Goal: Information Seeking & Learning: Learn about a topic

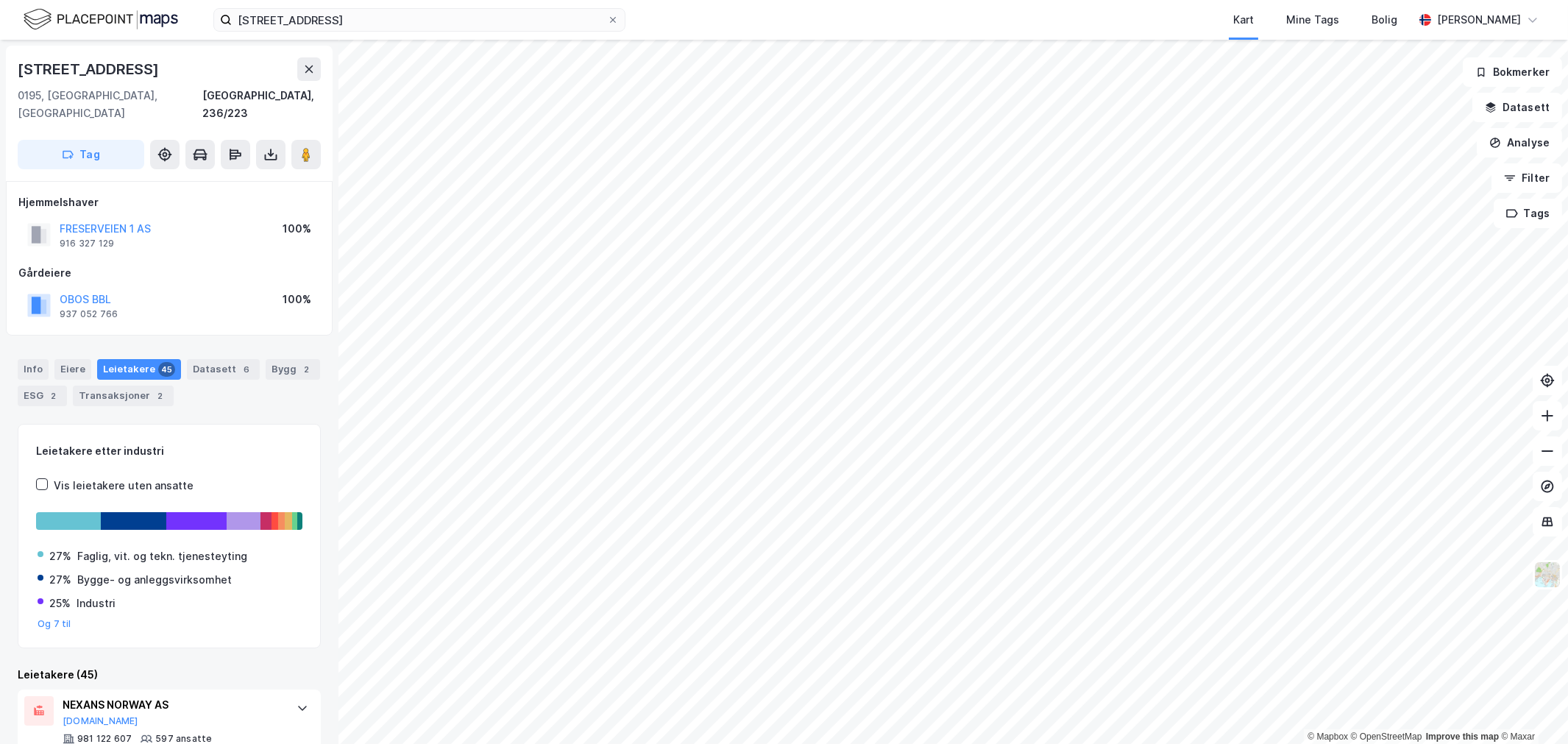
scroll to position [333, 0]
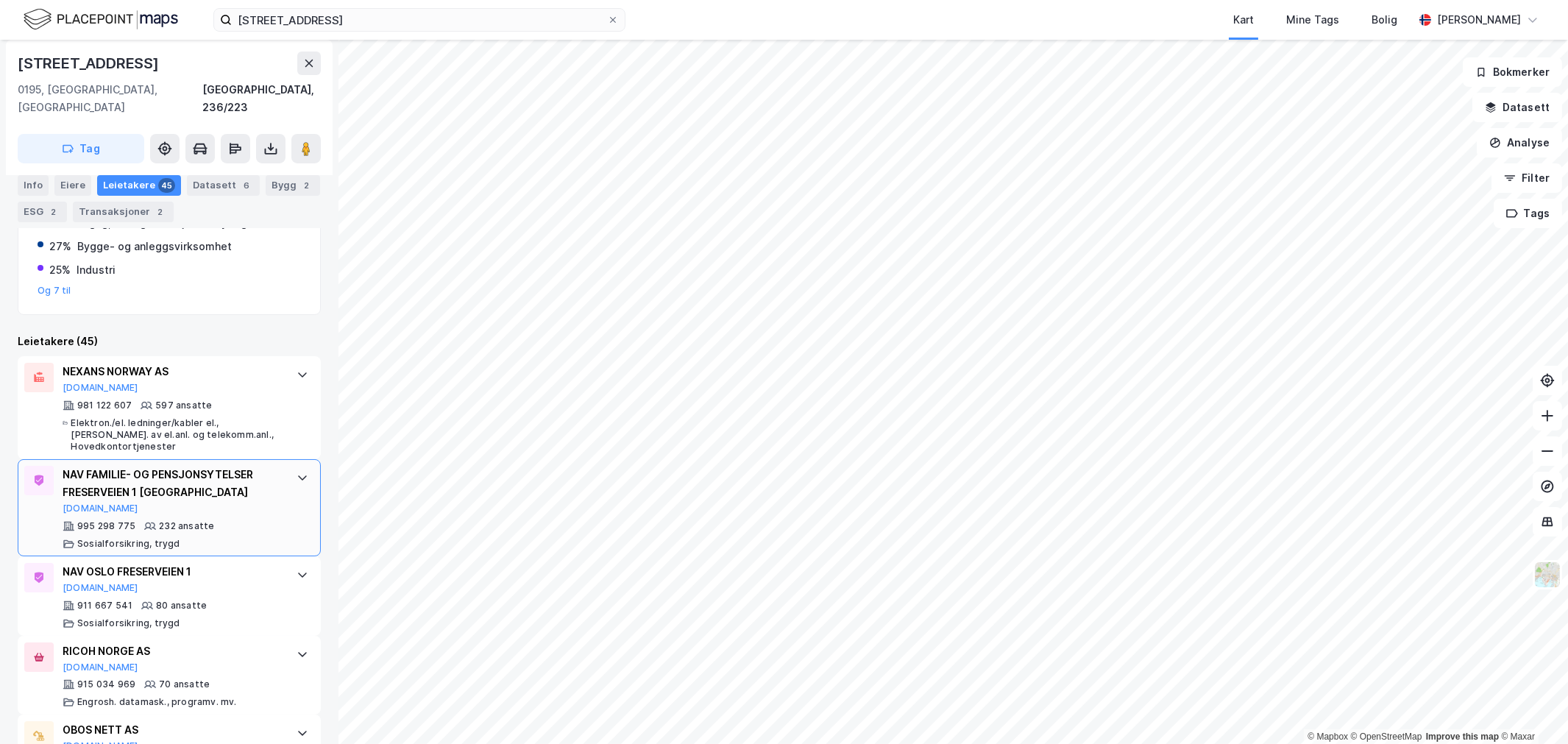
scroll to position [16, 0]
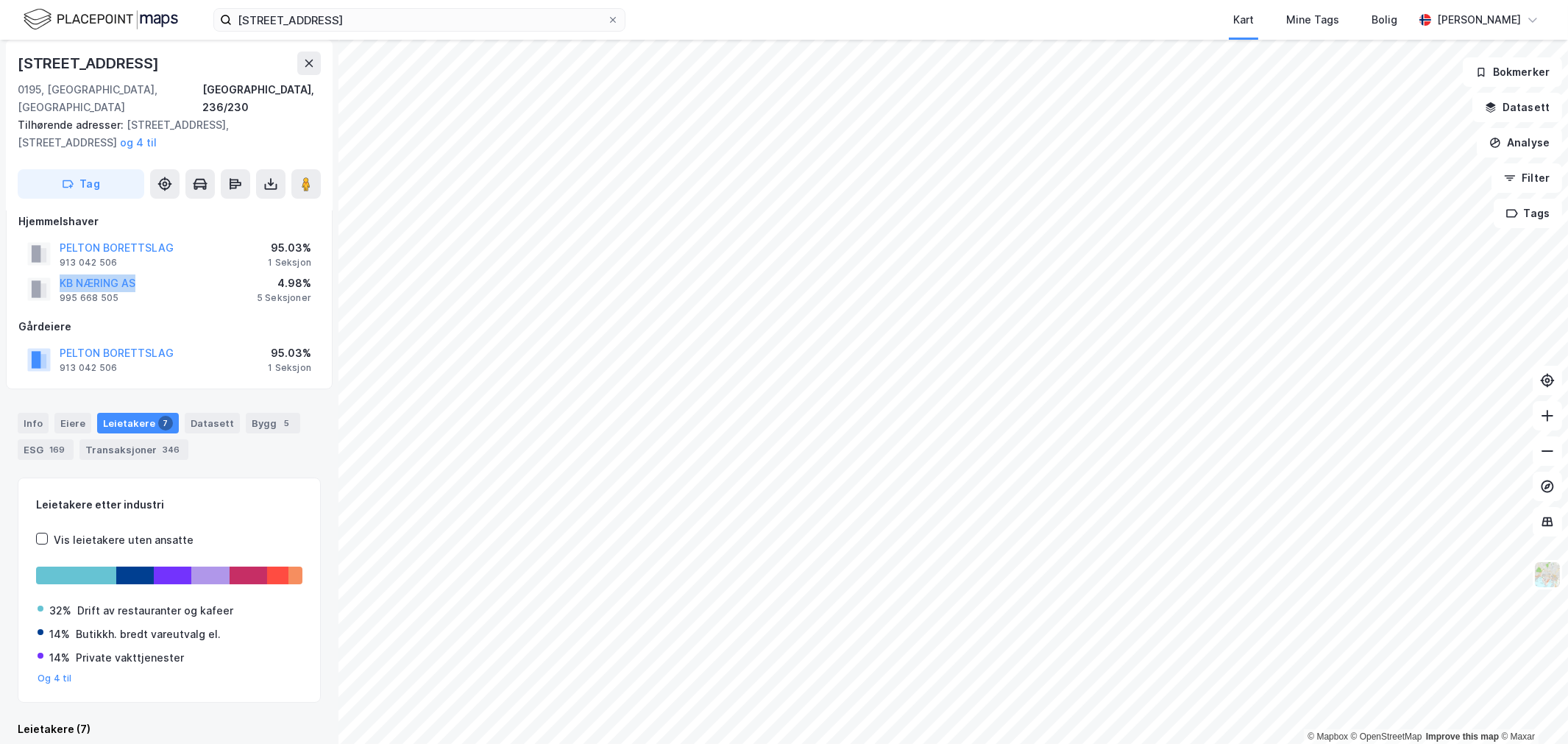
drag, startPoint x: 160, startPoint y: 263, endPoint x: 59, endPoint y: 258, distance: 101.1
click at [59, 272] on div "KB NÆRING AS 995 668 505 4.98% 5 Seksjoner" at bounding box center [169, 289] width 302 height 36
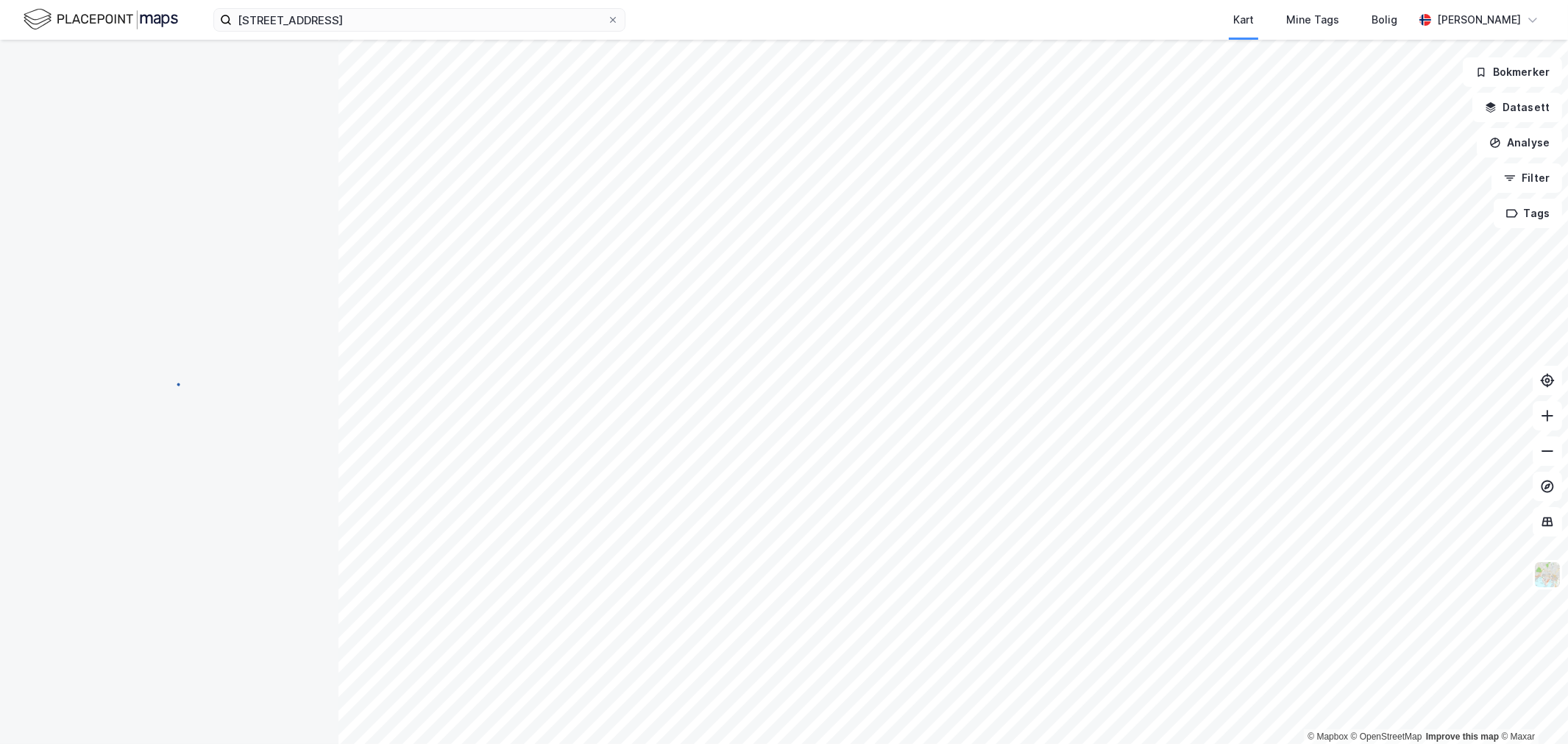
scroll to position [16, 0]
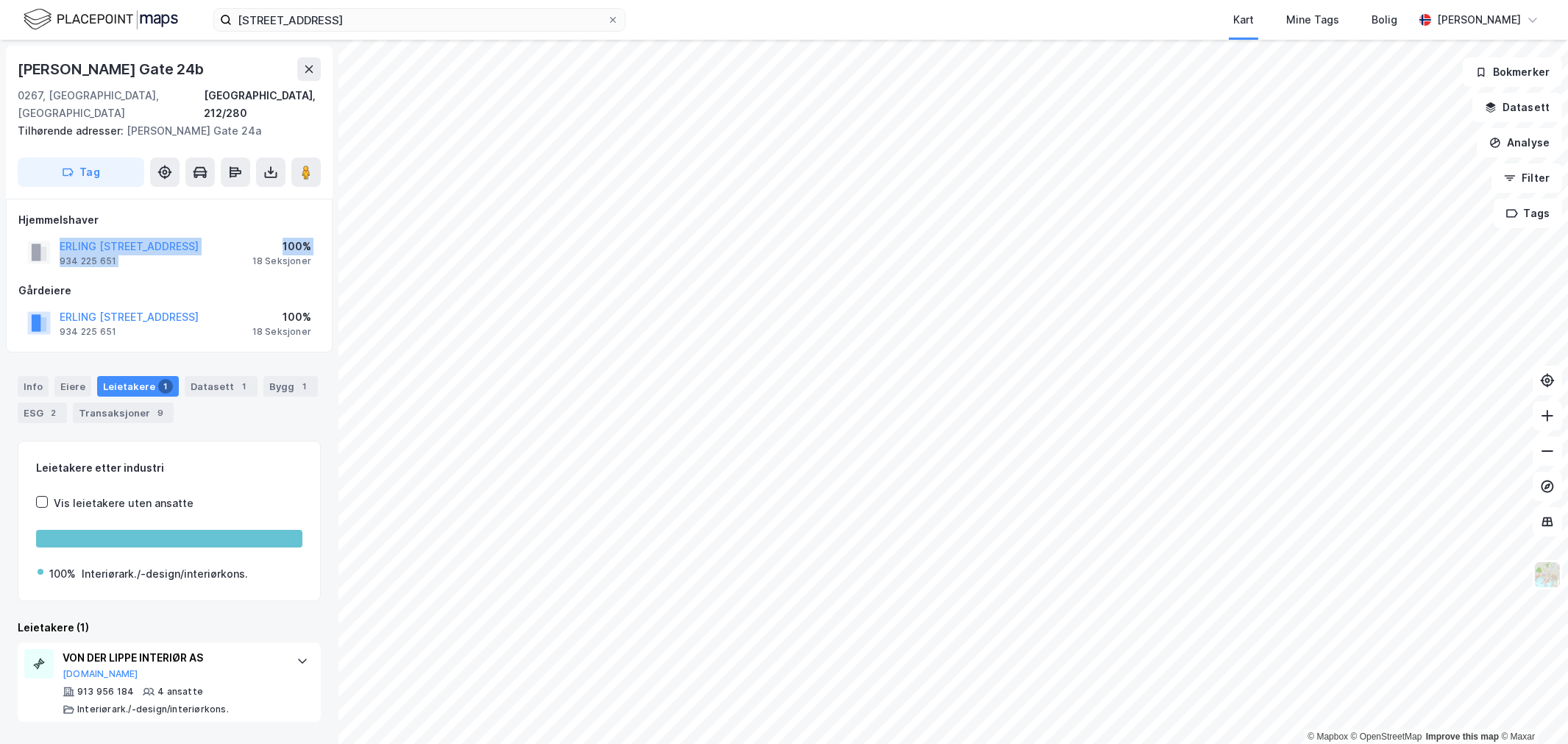
drag, startPoint x: 239, startPoint y: 238, endPoint x: 45, endPoint y: 233, distance: 194.1
click at [37, 235] on div "[PERSON_NAME] GATE 24 934 225 651 100% 18 Seksjoner" at bounding box center [169, 253] width 302 height 36
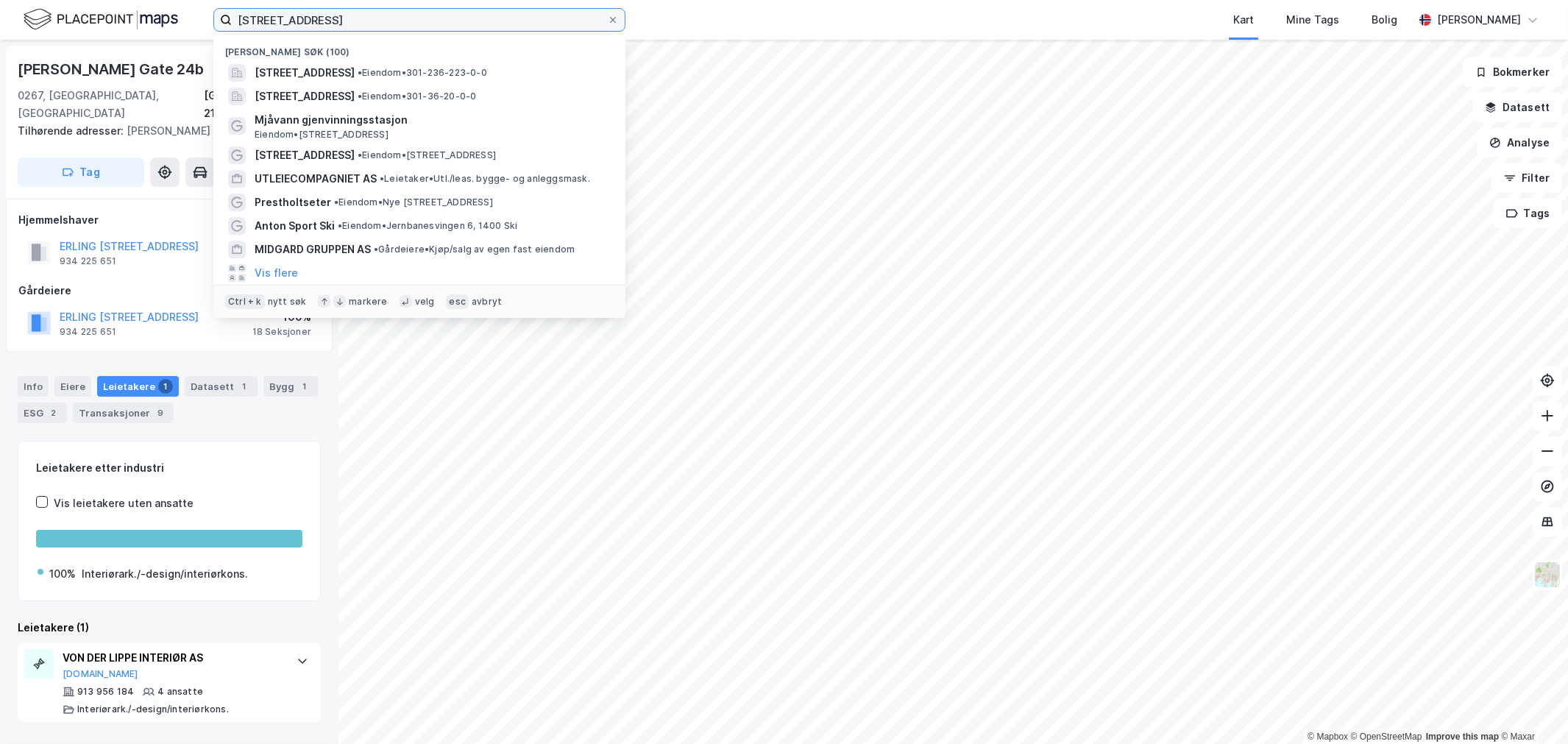
click at [249, 11] on input "[STREET_ADDRESS]" at bounding box center [419, 20] width 375 height 22
paste input "r [PERSON_NAME] 2 AS"
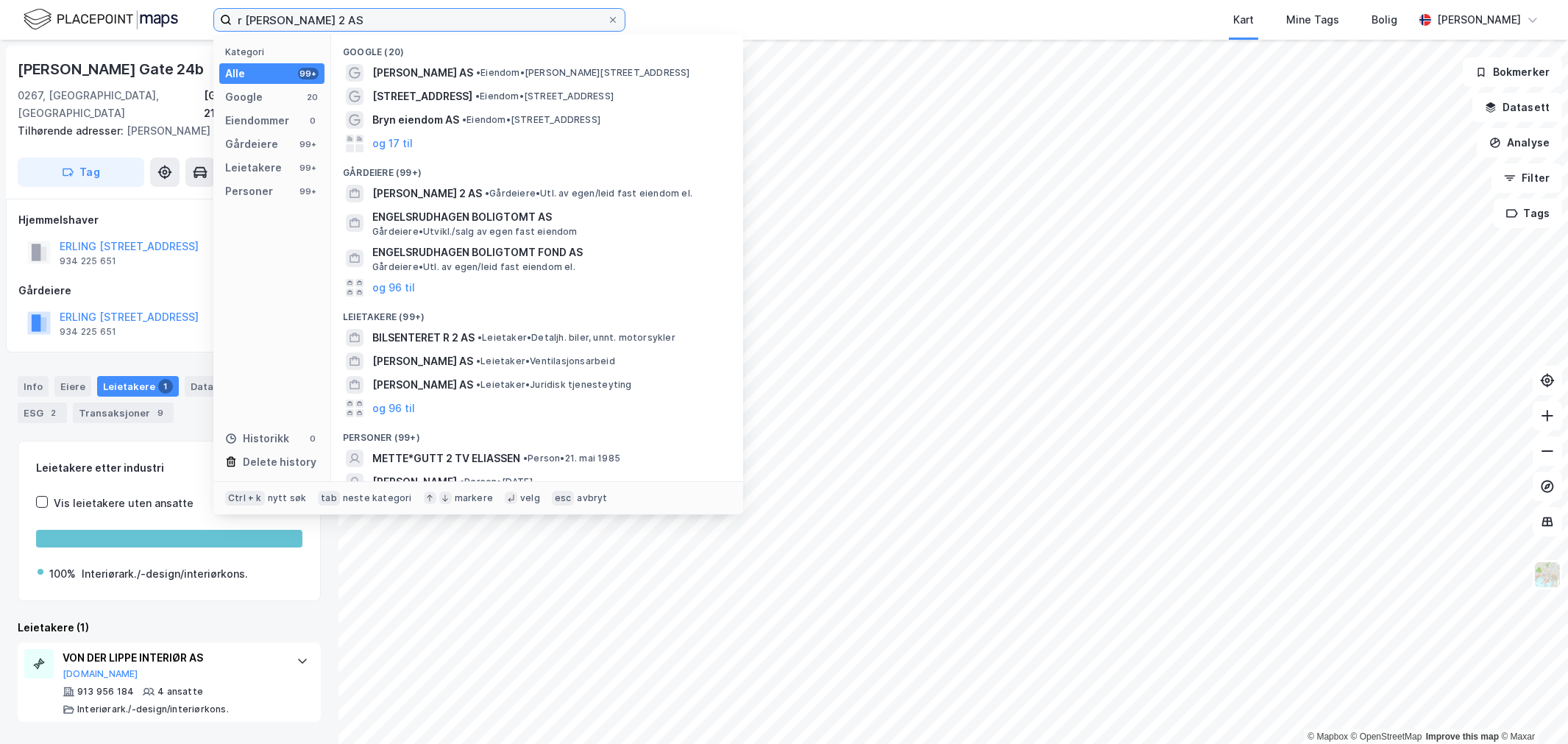
click at [244, 16] on input "r [PERSON_NAME] 2 AS" at bounding box center [419, 20] width 375 height 22
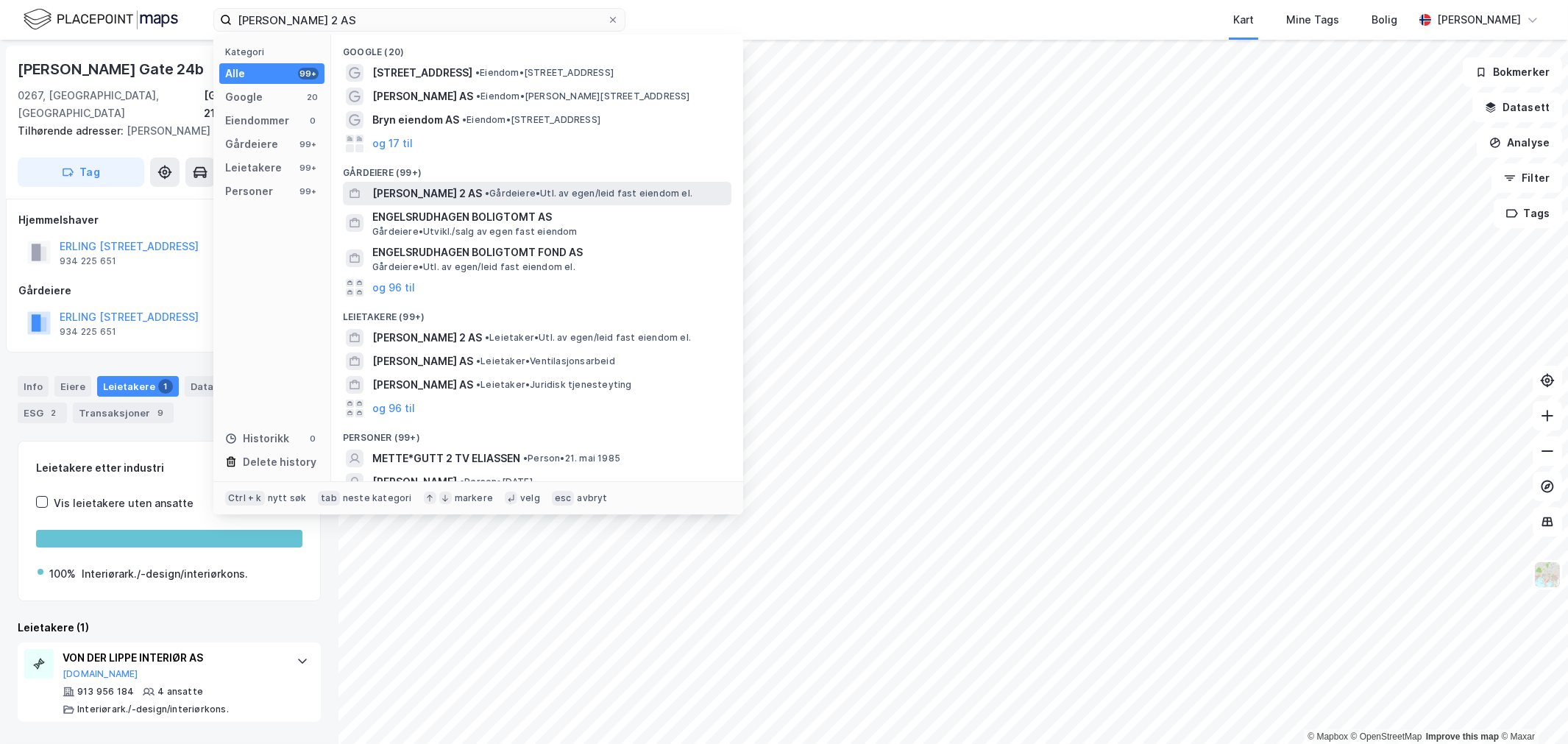
click at [557, 188] on span "• Gårdeiere • Utl. av egen/leid fast eiendom el." at bounding box center [588, 193] width 208 height 12
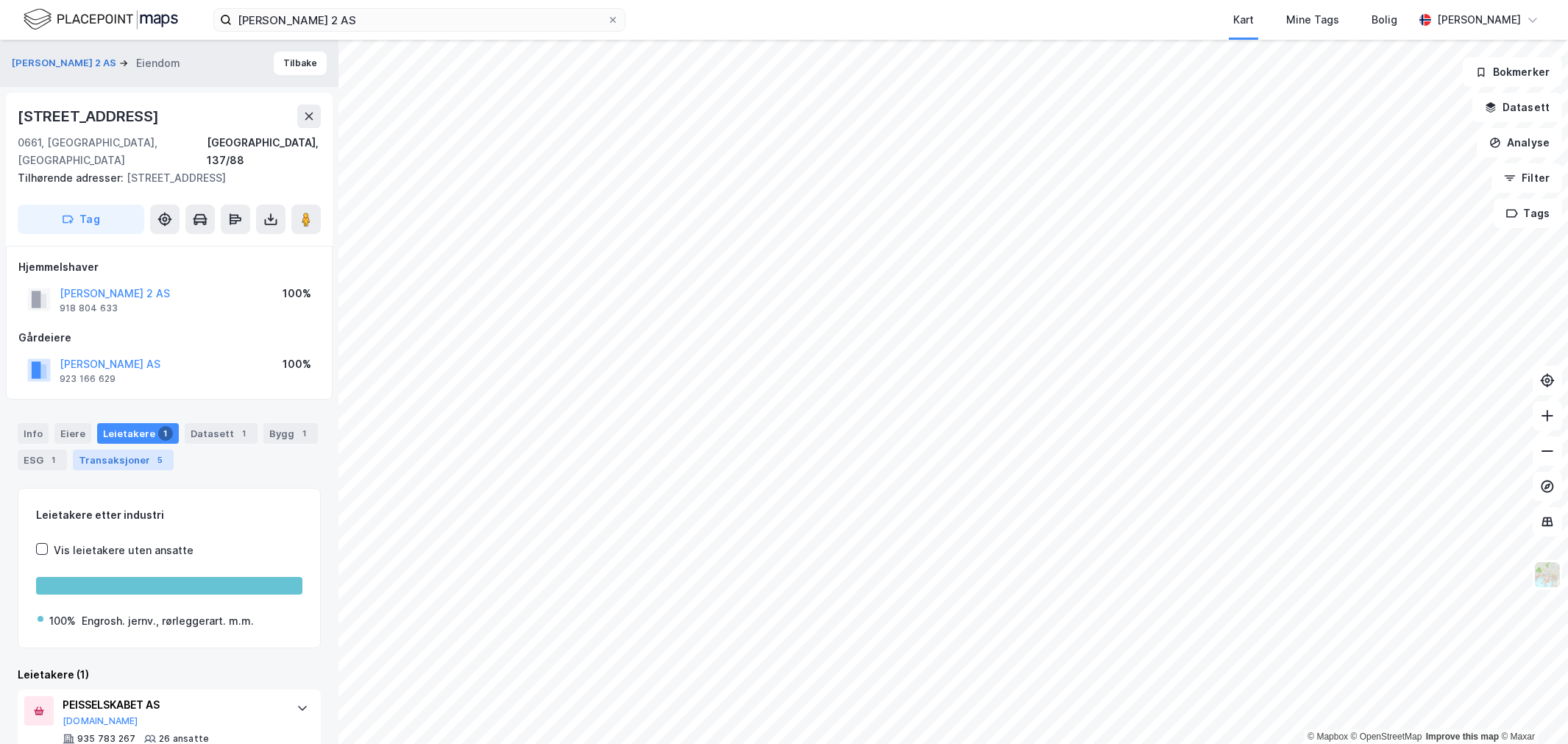
click at [145, 452] on div "Info [PERSON_NAME] 1 Datasett 1 Bygg 1 ESG 1 Transaksjoner 5" at bounding box center [169, 440] width 338 height 70
click at [145, 450] on div "Transaksjoner 5" at bounding box center [124, 460] width 101 height 21
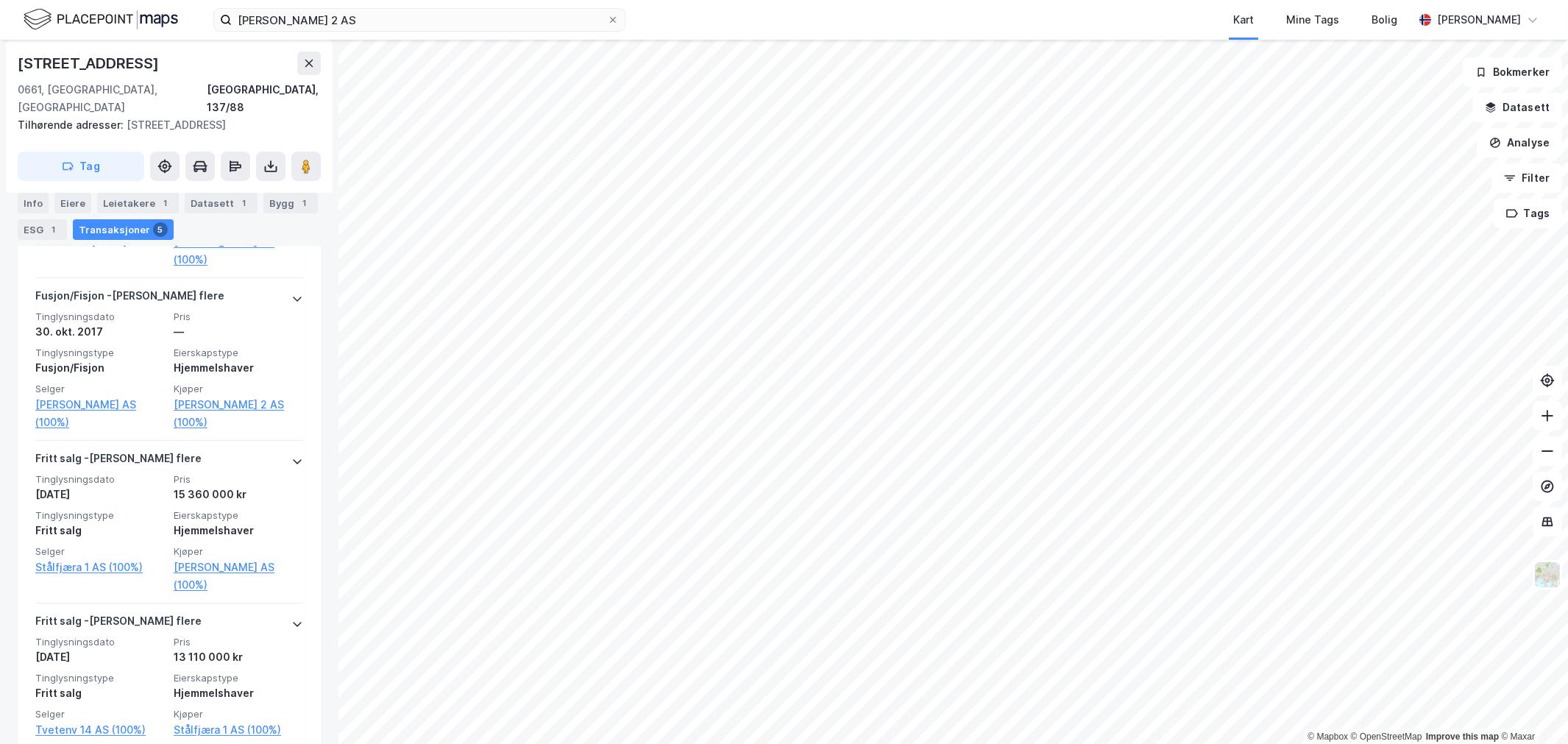
scroll to position [653, 0]
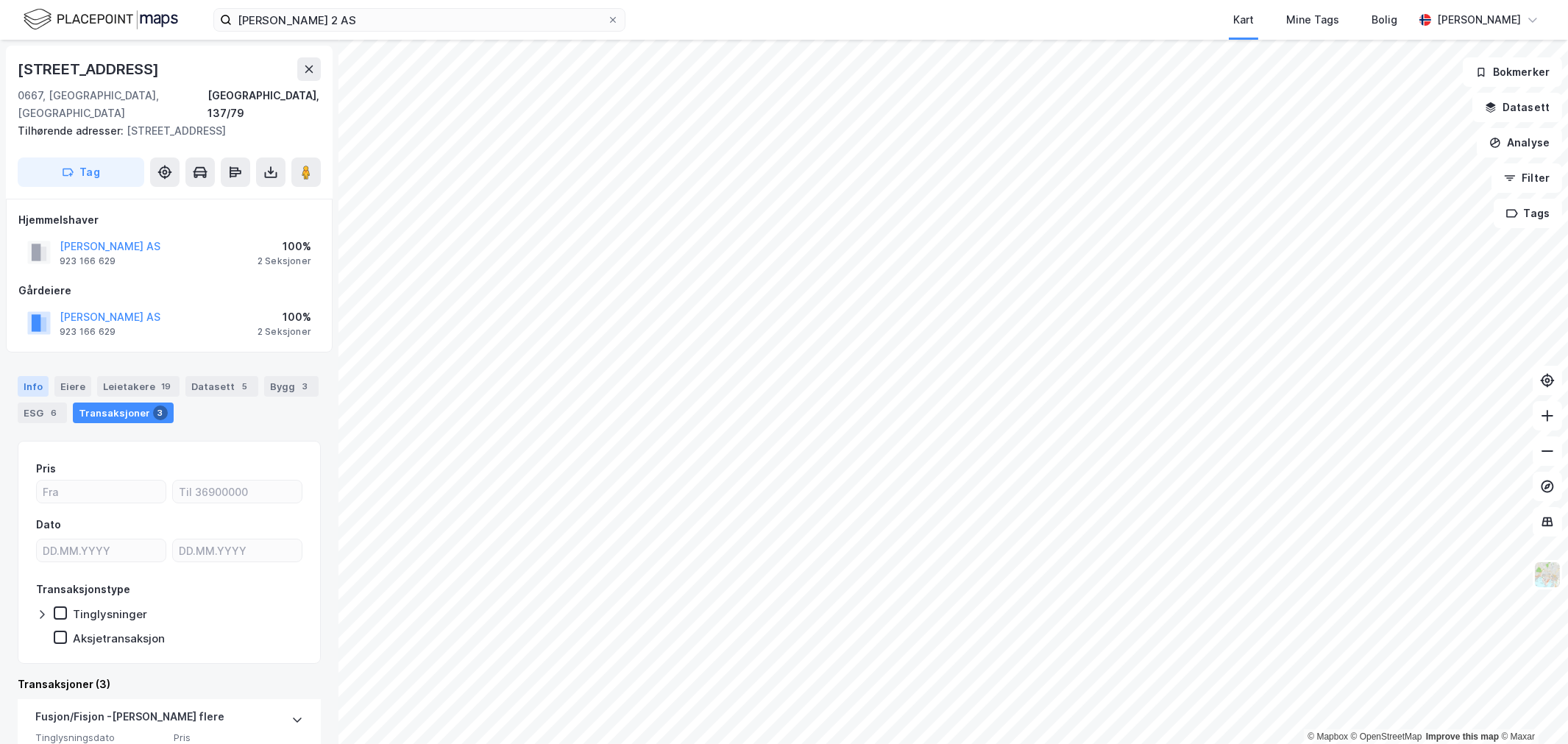
click at [28, 376] on div "Info" at bounding box center [33, 386] width 31 height 21
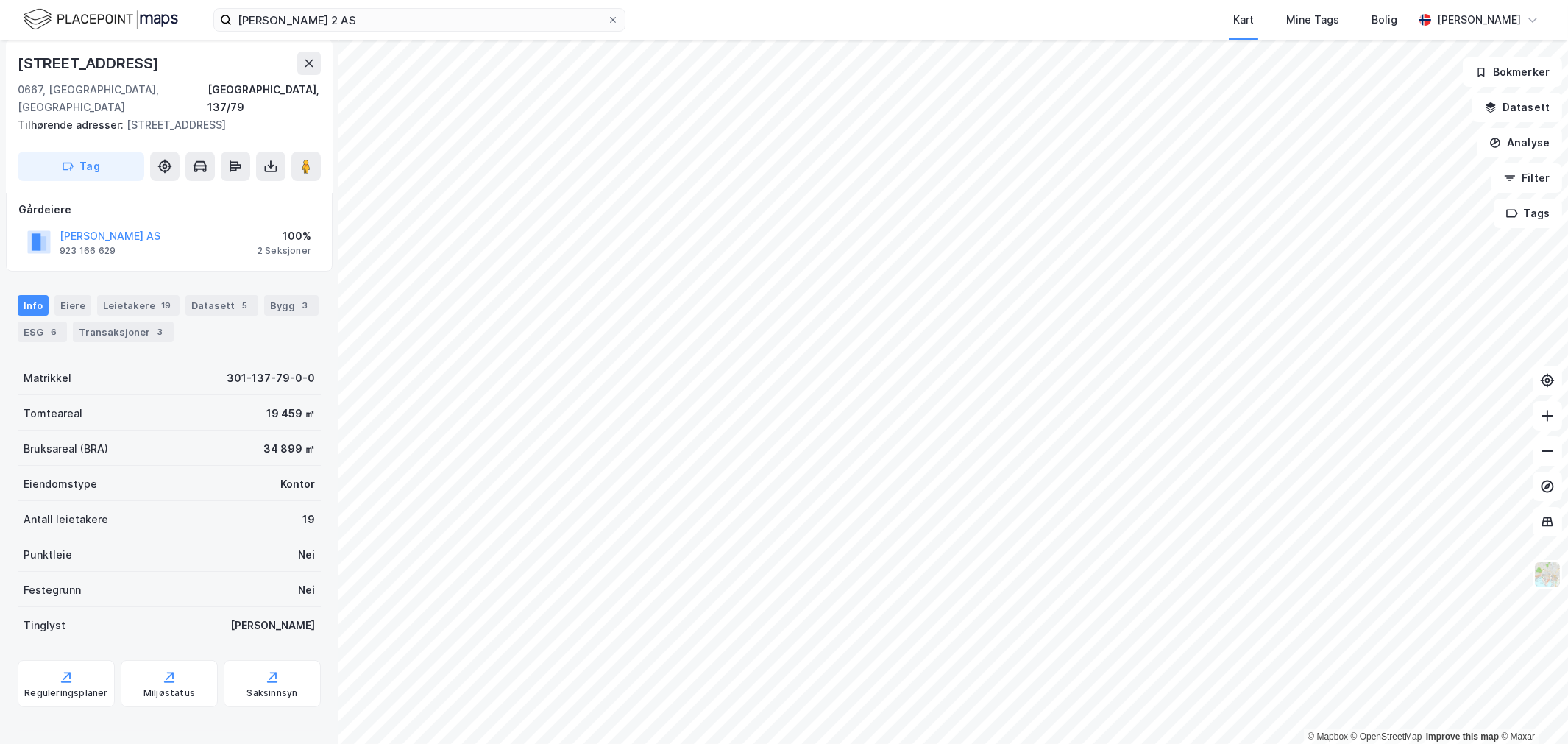
scroll to position [52, 0]
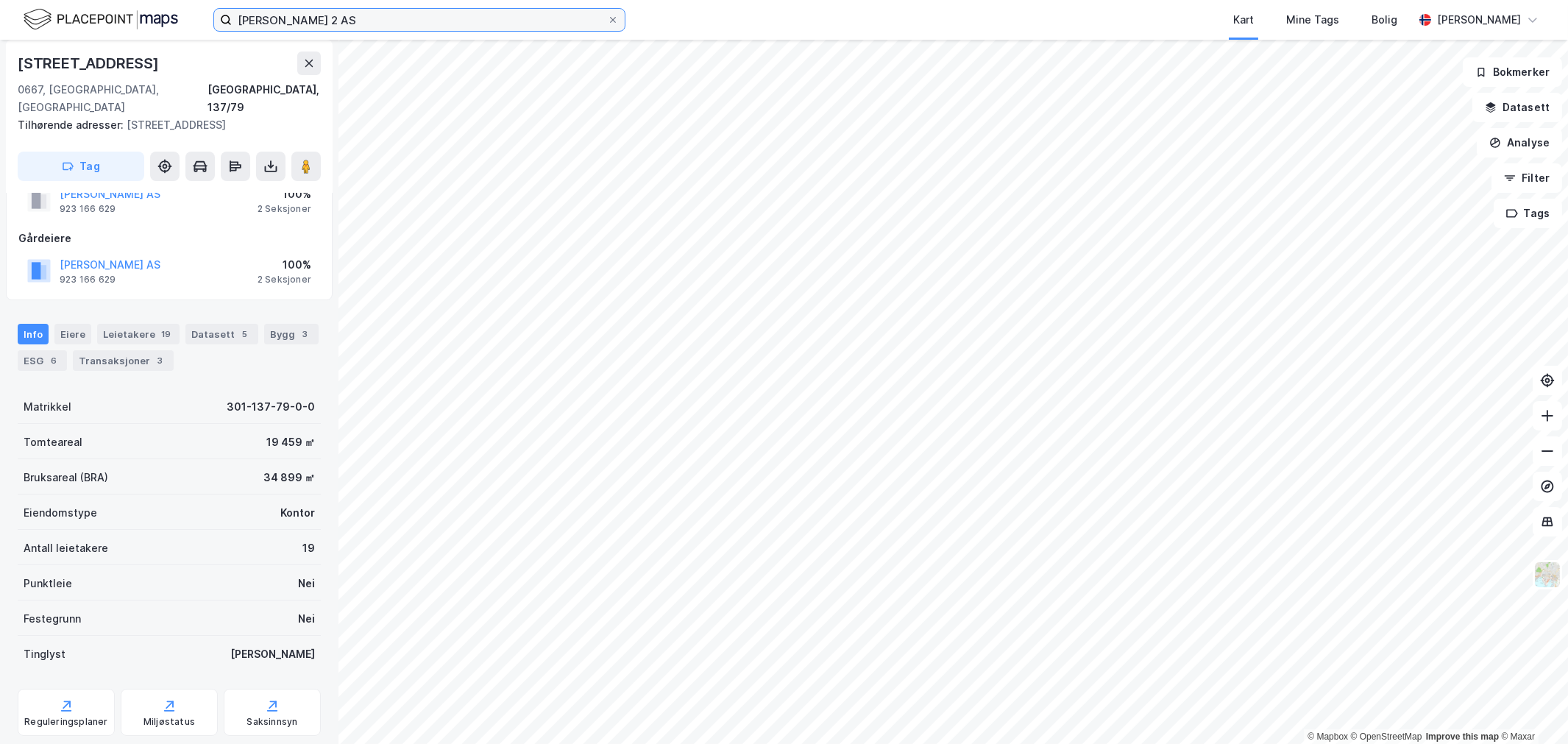
click at [281, 25] on input "[PERSON_NAME] 2 AS" at bounding box center [419, 20] width 375 height 22
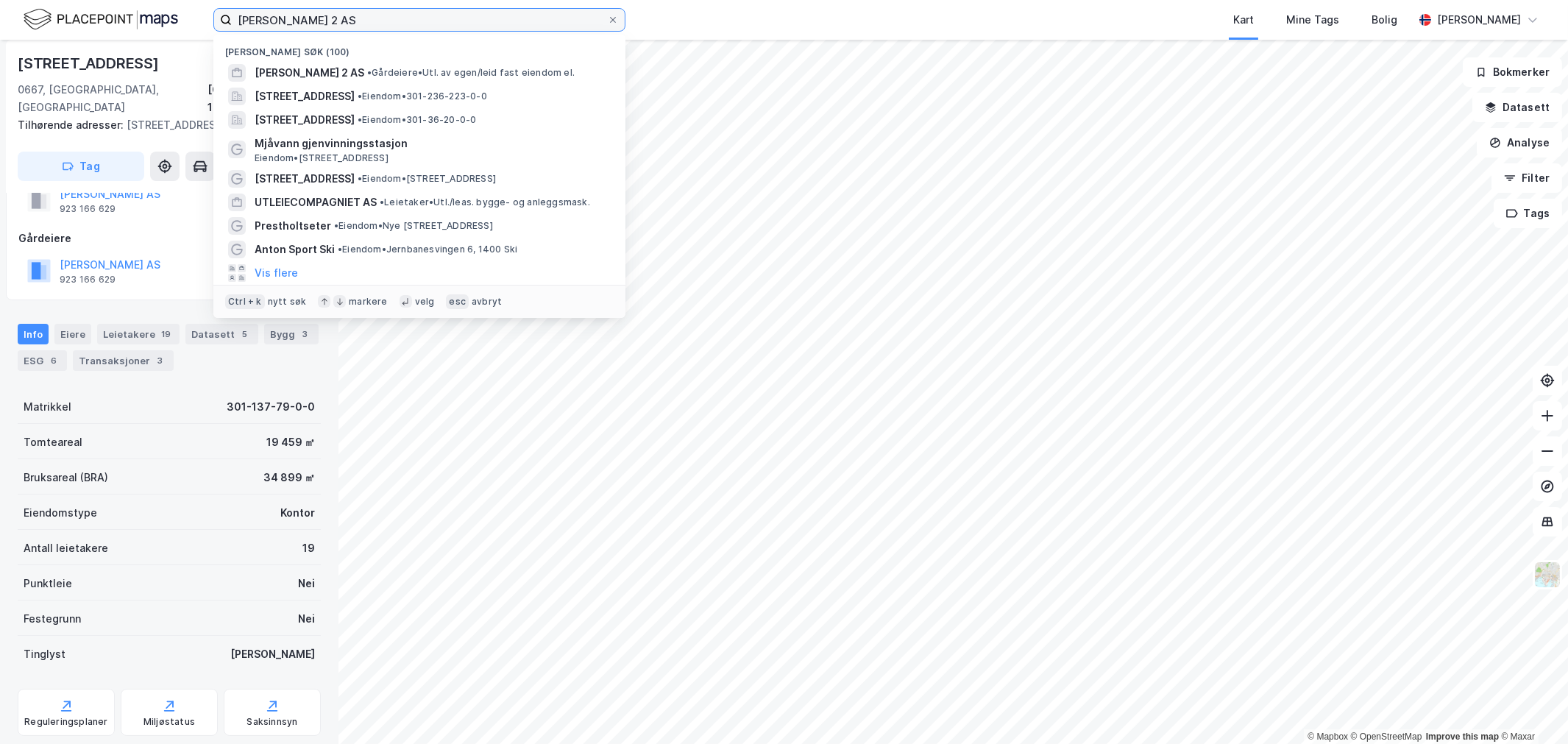
click at [281, 25] on input "[PERSON_NAME] 2 AS" at bounding box center [419, 20] width 375 height 22
paste input "Grønland 36"
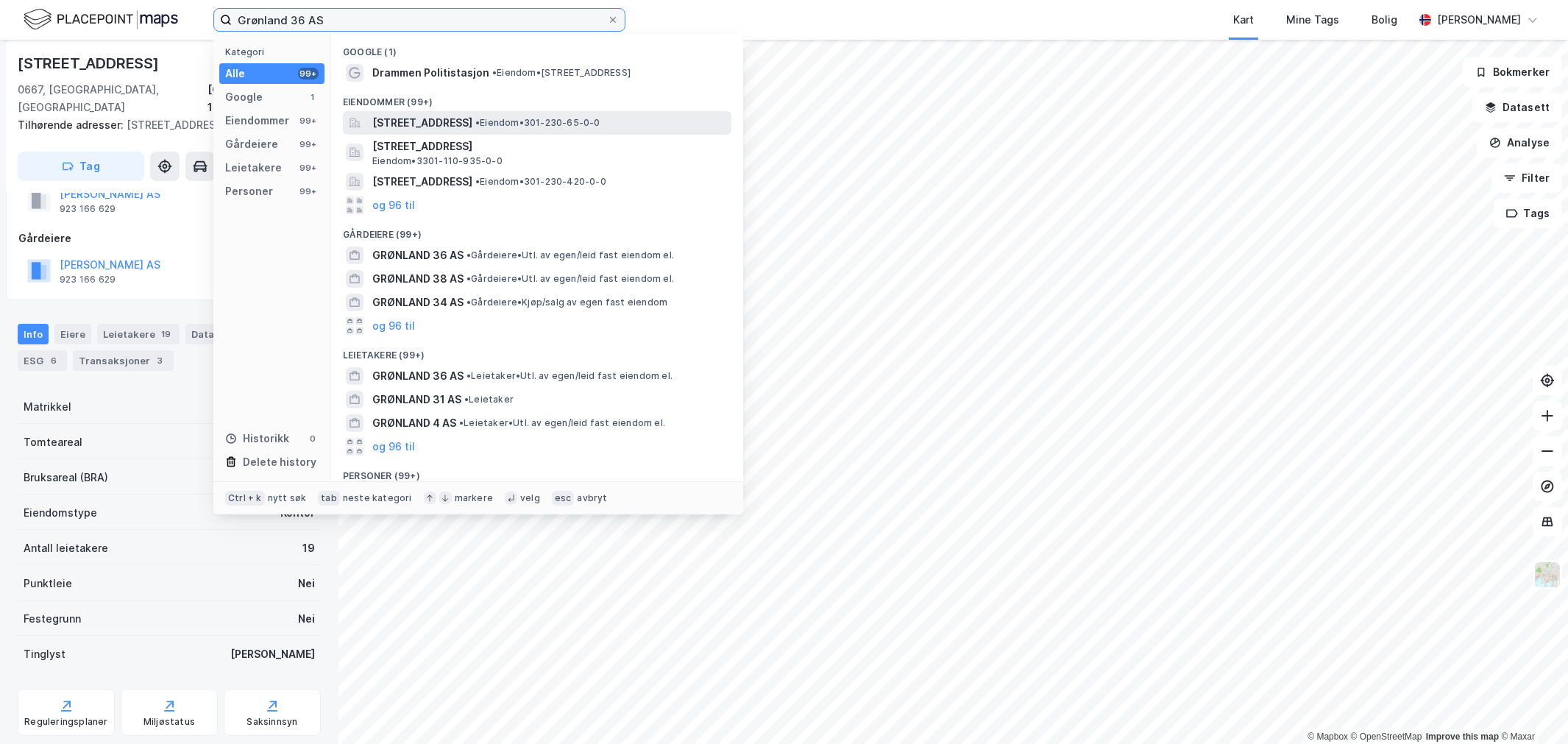
type input "Grønland 36 AS"
click at [399, 119] on span "[STREET_ADDRESS]" at bounding box center [422, 123] width 100 height 17
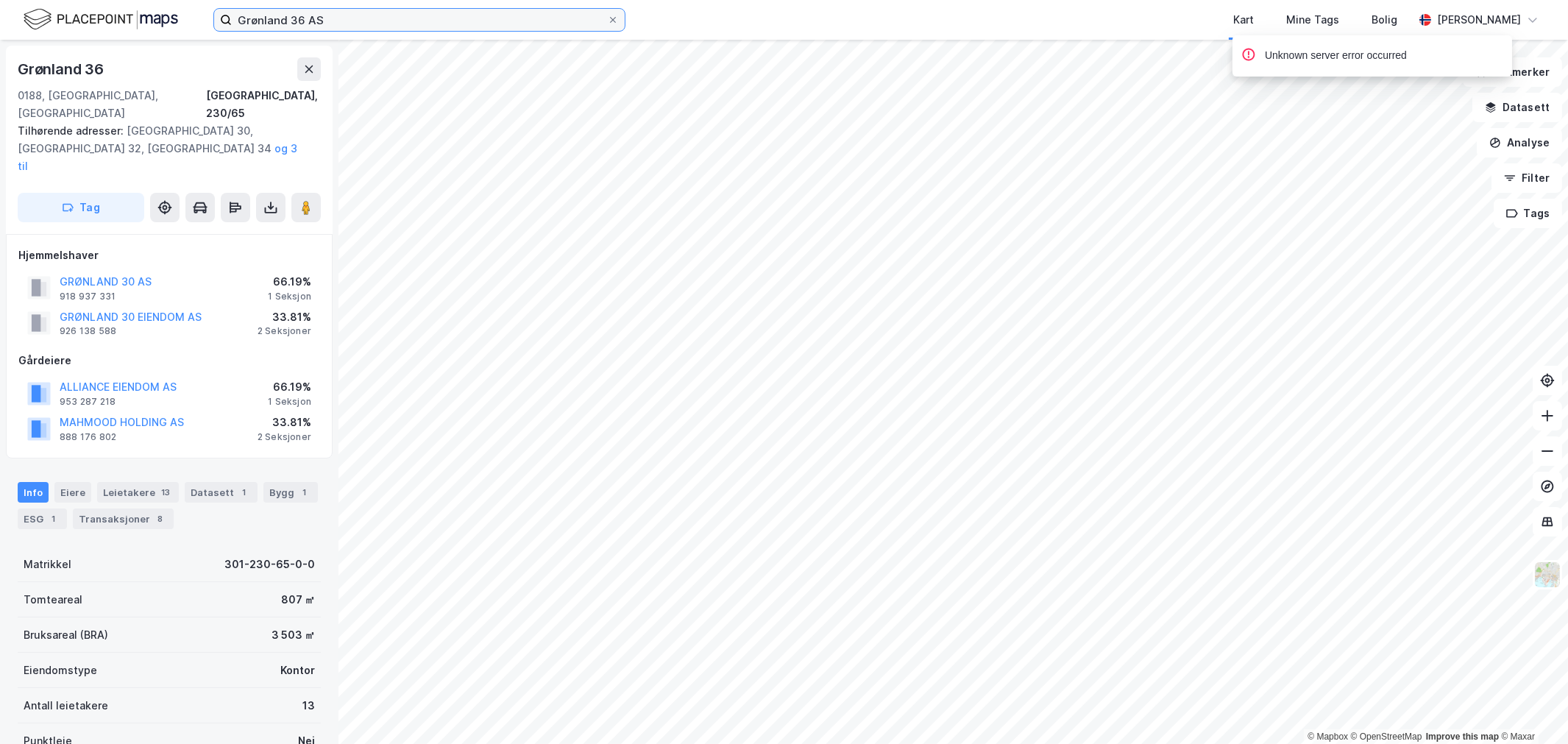
drag, startPoint x: 332, startPoint y: 10, endPoint x: 336, endPoint y: 28, distance: 18.4
click at [332, 13] on input "Grønland 36 AS" at bounding box center [419, 20] width 375 height 22
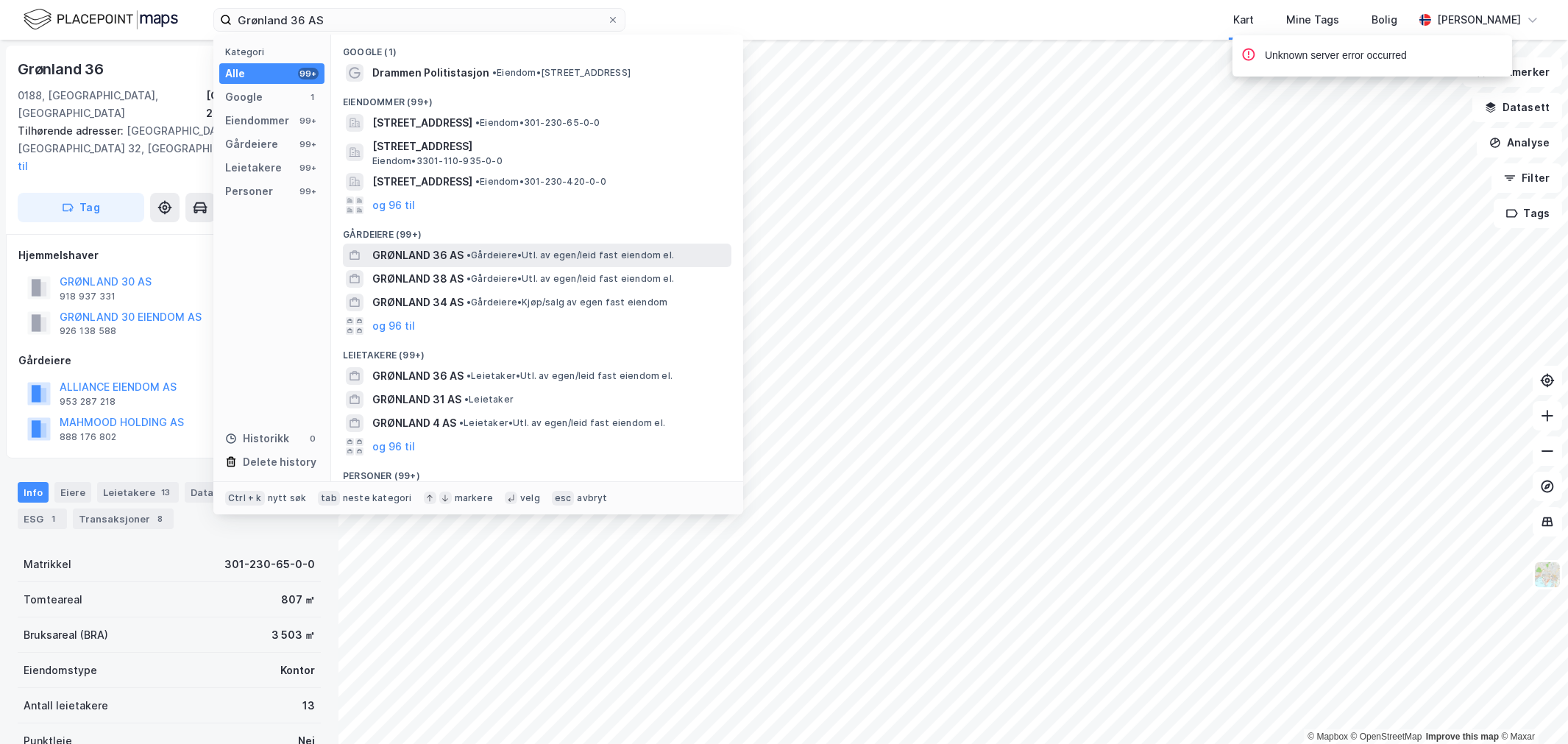
click at [467, 252] on span "•" at bounding box center [468, 255] width 5 height 11
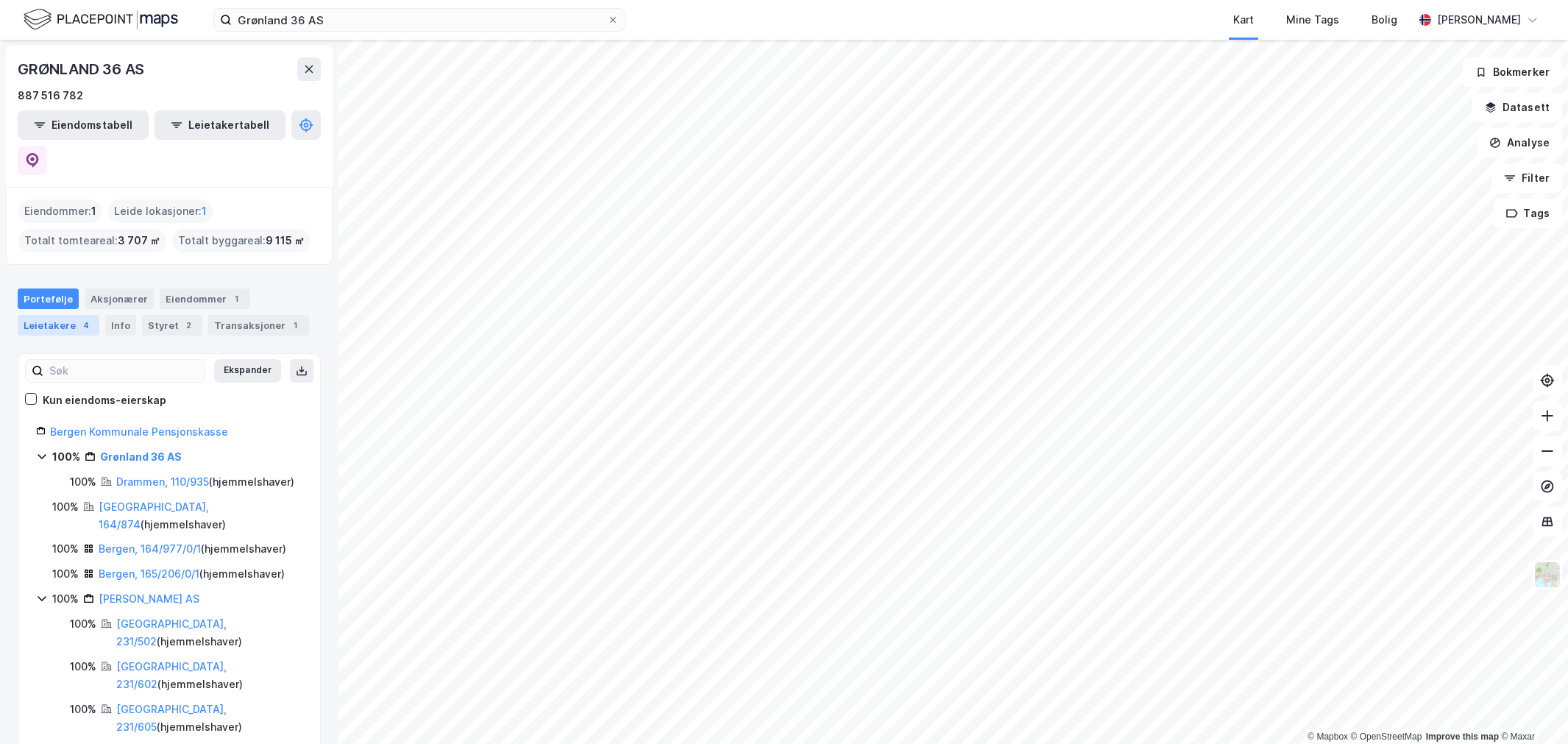
click at [44, 315] on div "Leietakere 4" at bounding box center [58, 325] width 81 height 21
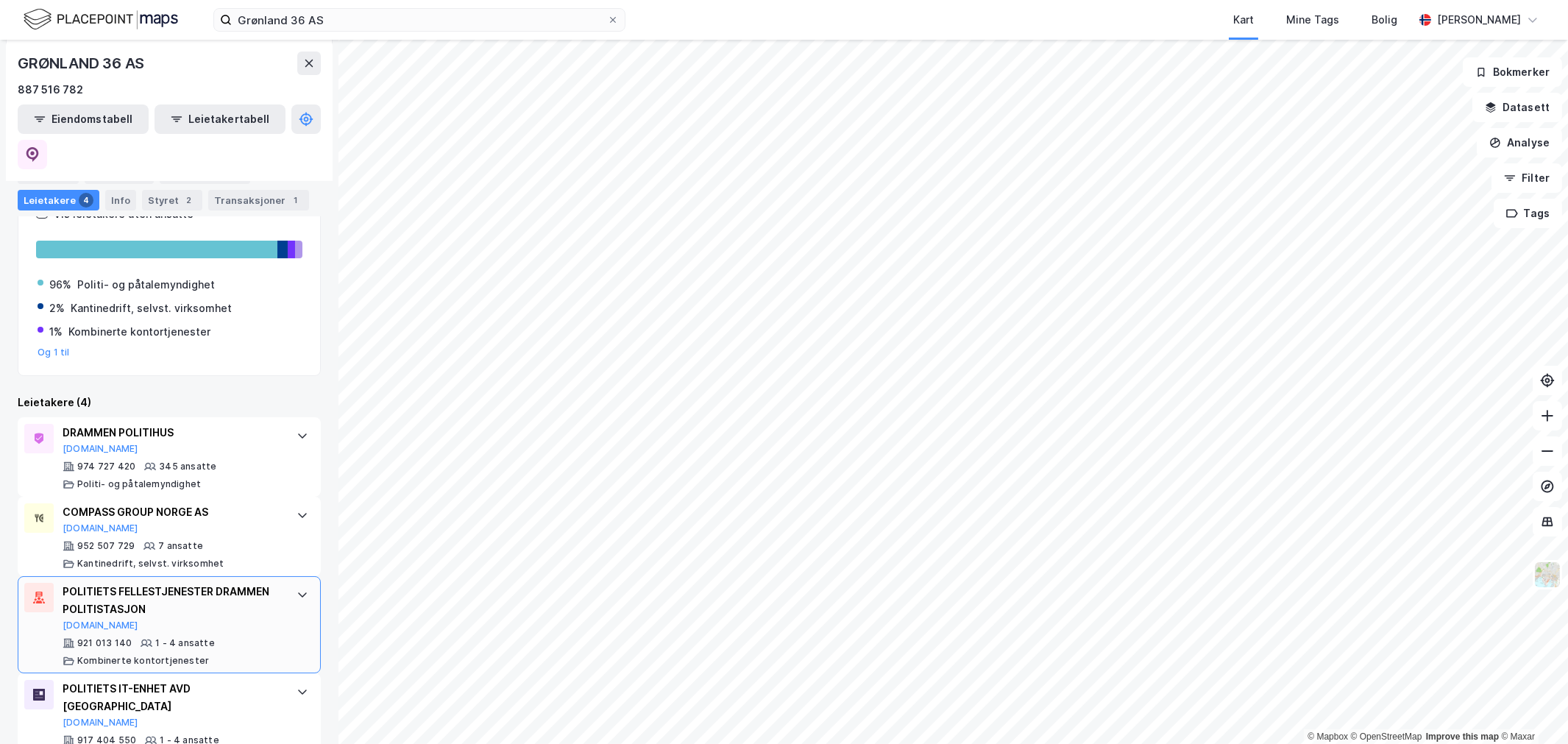
scroll to position [210, 0]
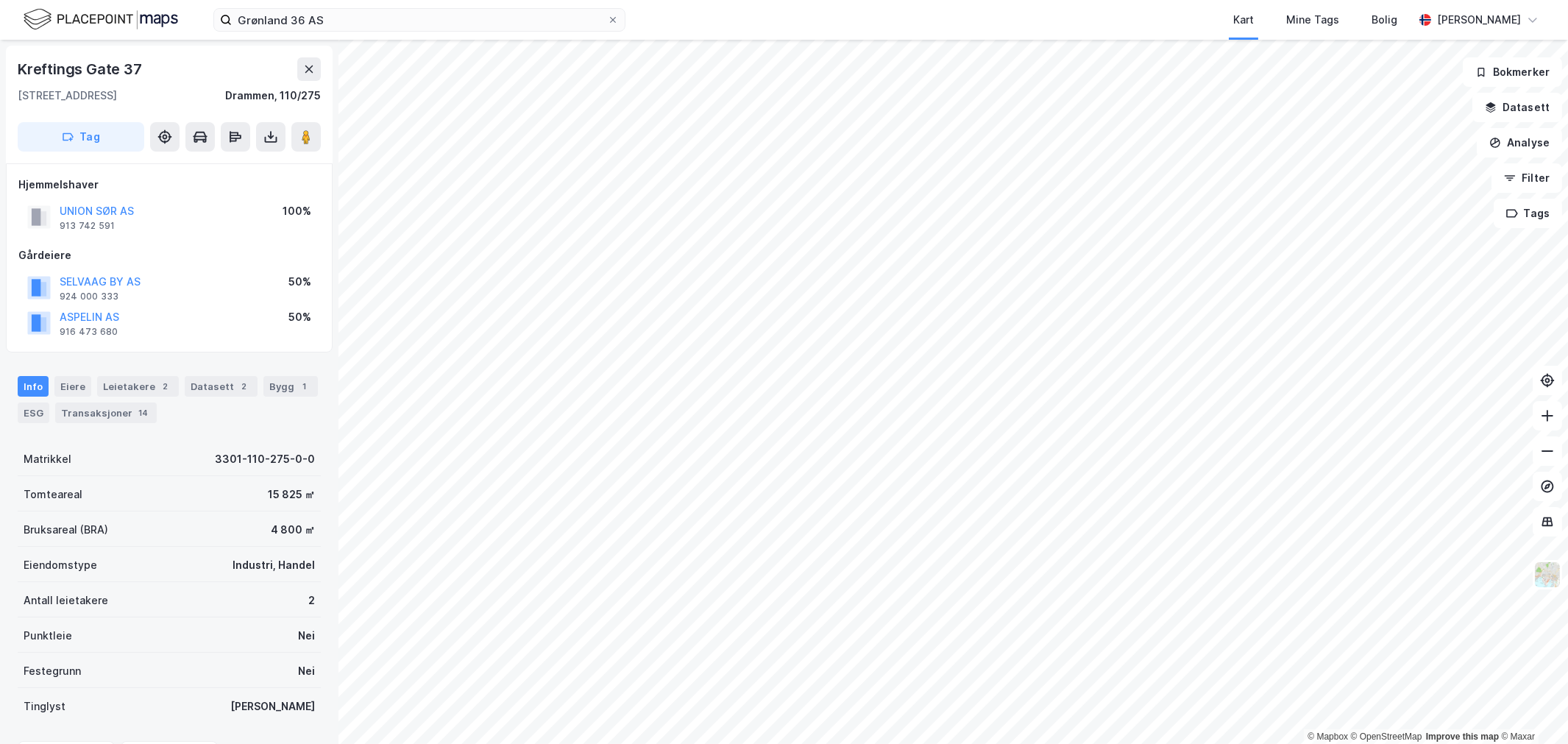
scroll to position [2, 0]
